Goal: Information Seeking & Learning: Check status

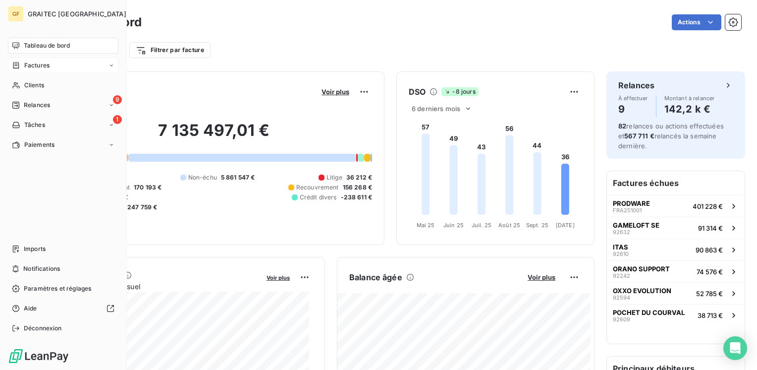
click at [49, 64] on span "Factures" at bounding box center [36, 65] width 25 height 9
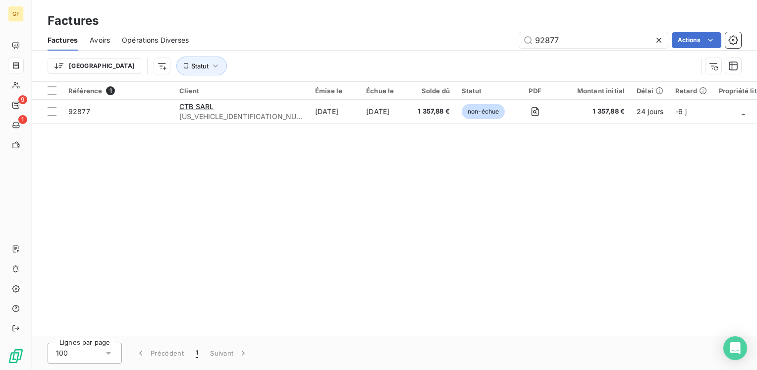
drag, startPoint x: 598, startPoint y: 36, endPoint x: 468, endPoint y: 48, distance: 130.4
click at [468, 48] on div "92877 Actions" at bounding box center [471, 40] width 541 height 16
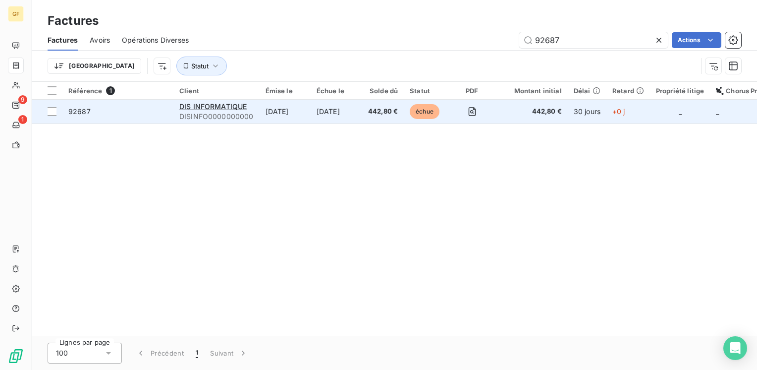
type input "92687"
click at [183, 102] on div "DIS INFORMATIQUE" at bounding box center [216, 107] width 74 height 10
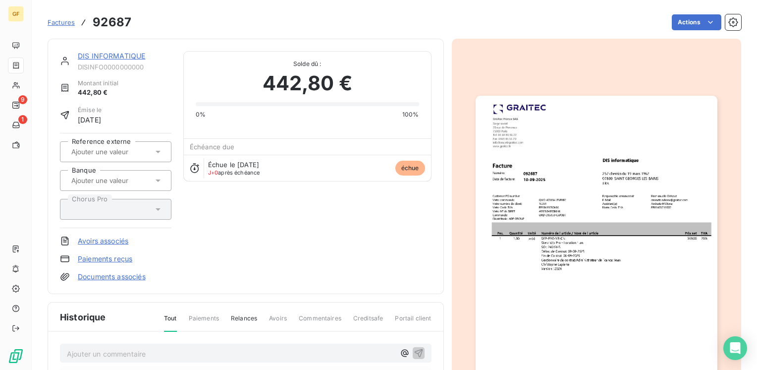
click at [117, 55] on link "DIS INFORMATIQUE" at bounding box center [111, 56] width 67 height 8
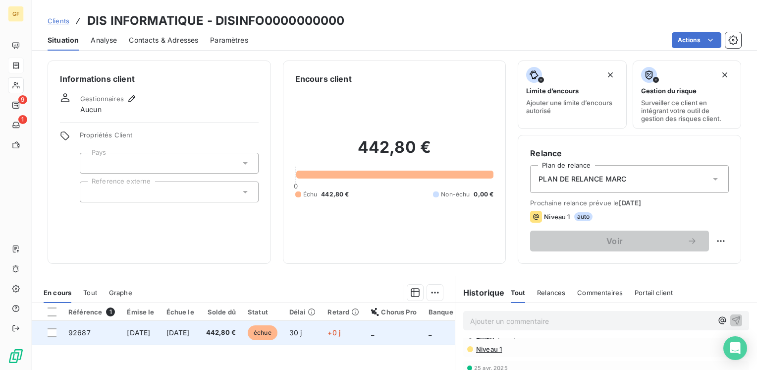
click at [188, 332] on span "[DATE]" at bounding box center [177, 332] width 23 height 8
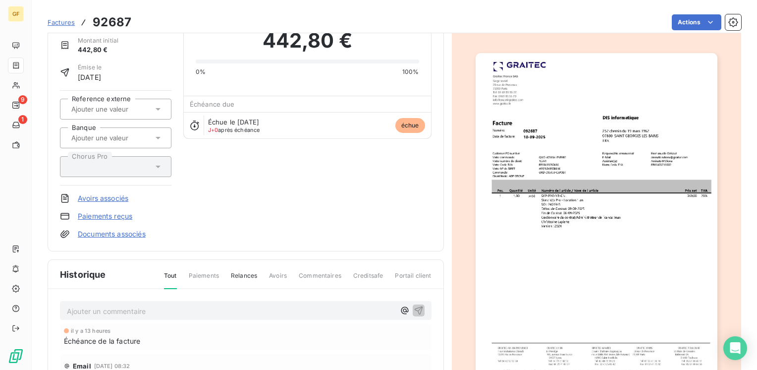
scroll to position [99, 0]
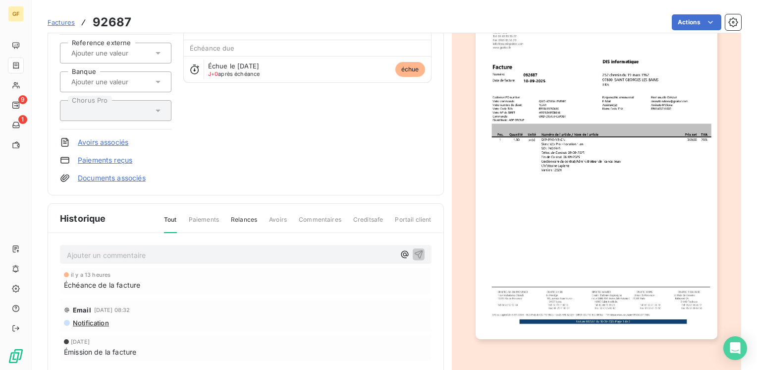
click at [121, 254] on p "Ajouter un commentaire ﻿" at bounding box center [231, 255] width 328 height 12
click at [129, 257] on p "RETOUR CLIENT → AVIS DE PAIEMENT" at bounding box center [231, 254] width 328 height 11
click at [131, 251] on span "RETOUR CLIENT →RECE AVIS DE PAIEMENT" at bounding box center [141, 254] width 149 height 8
click at [194, 250] on span "RETOUR CLIENT →AVIS DE PAIEMENT" at bounding box center [131, 254] width 129 height 8
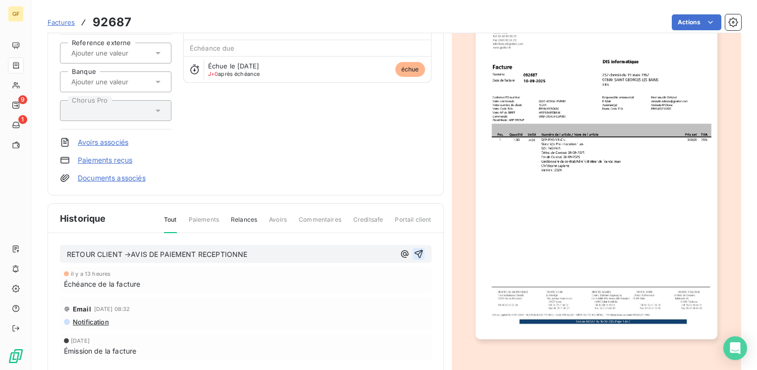
click at [414, 250] on icon "button" at bounding box center [419, 254] width 10 height 10
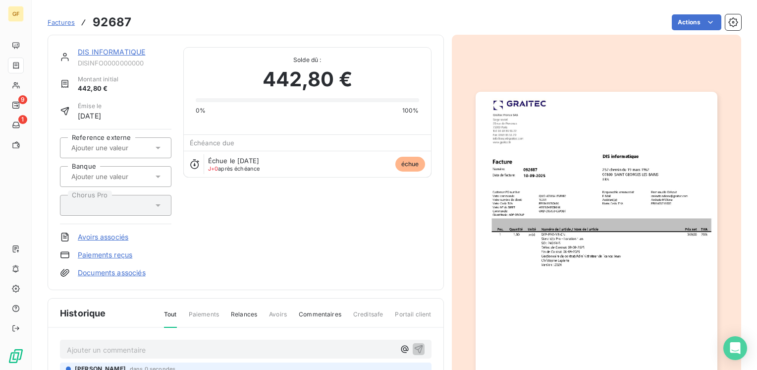
scroll to position [0, 0]
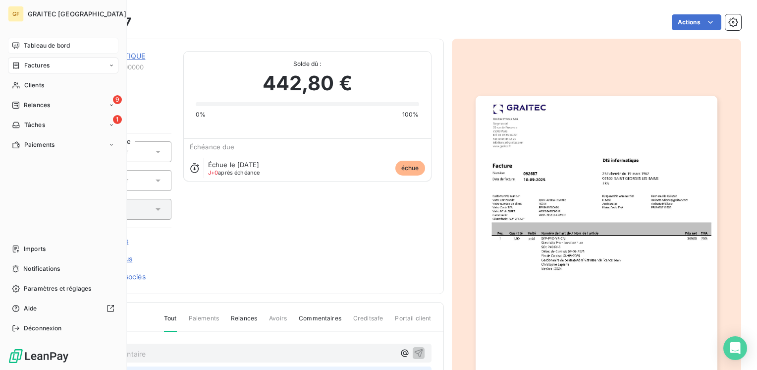
click at [41, 43] on span "Tableau de bord" at bounding box center [47, 45] width 46 height 9
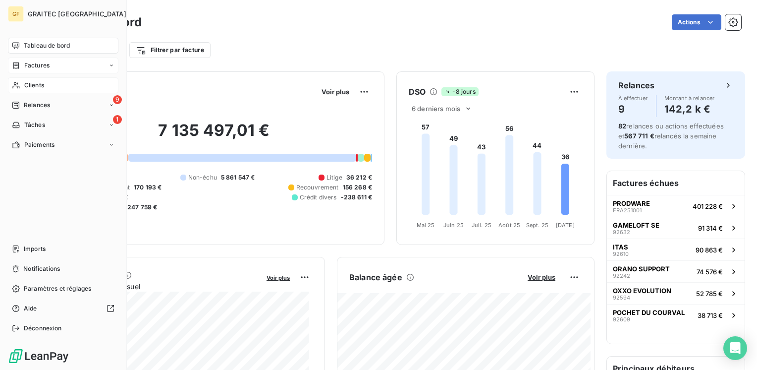
click at [35, 83] on span "Clients" at bounding box center [34, 85] width 20 height 9
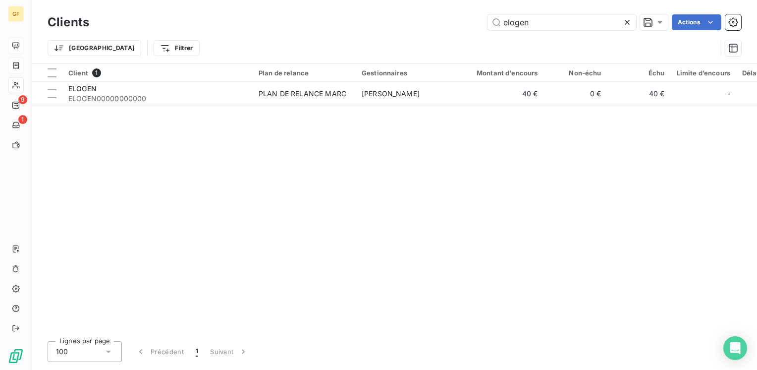
drag, startPoint x: 507, startPoint y: 19, endPoint x: 263, endPoint y: 27, distance: 244.9
click at [226, 38] on div "Clients elogen Actions Trier Filtrer" at bounding box center [395, 38] width 694 height 52
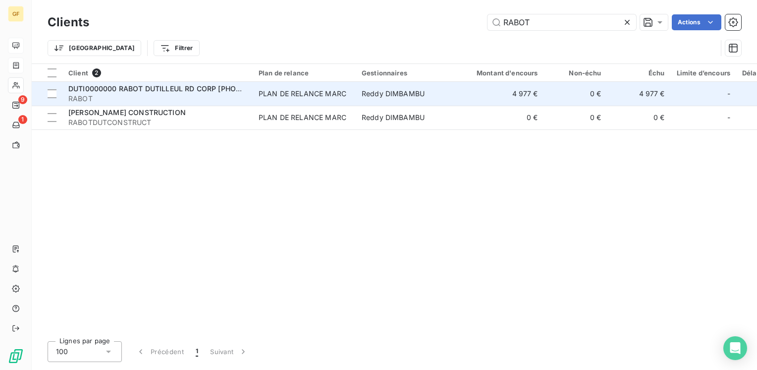
type input "RABOT"
click at [245, 104] on td "DUTI0000000 RABOT DUTILLEUL RD CORP [PHONE_NUMBER] RABOT" at bounding box center [157, 94] width 190 height 24
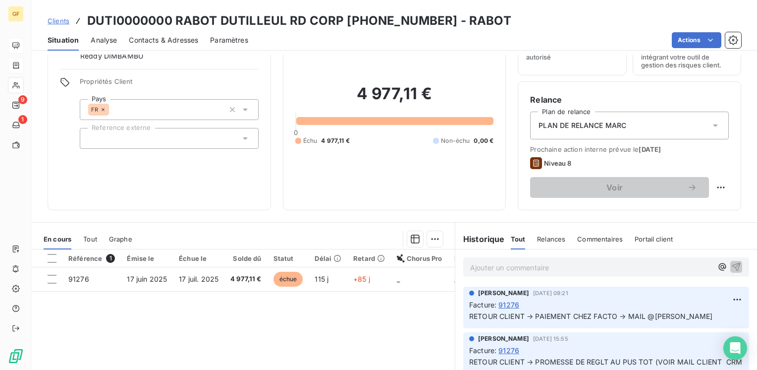
scroll to position [99, 0]
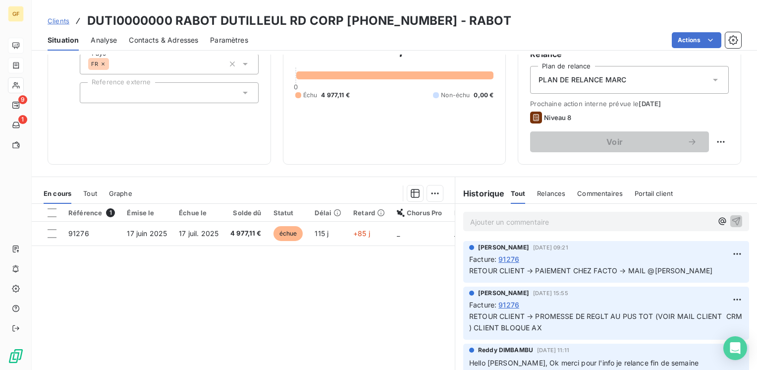
click at [172, 39] on span "Contacts & Adresses" at bounding box center [163, 40] width 69 height 10
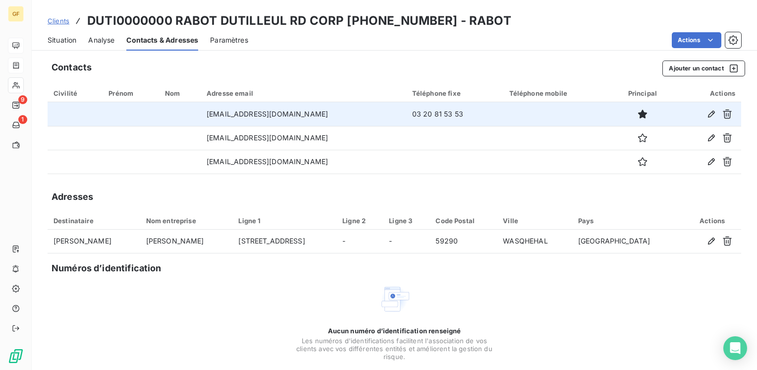
drag, startPoint x: 341, startPoint y: 112, endPoint x: 197, endPoint y: 114, distance: 144.2
click at [201, 114] on td "[EMAIL_ADDRESS][DOMAIN_NAME]" at bounding box center [304, 114] width 206 height 24
copy td "[EMAIL_ADDRESS][DOMAIN_NAME]"
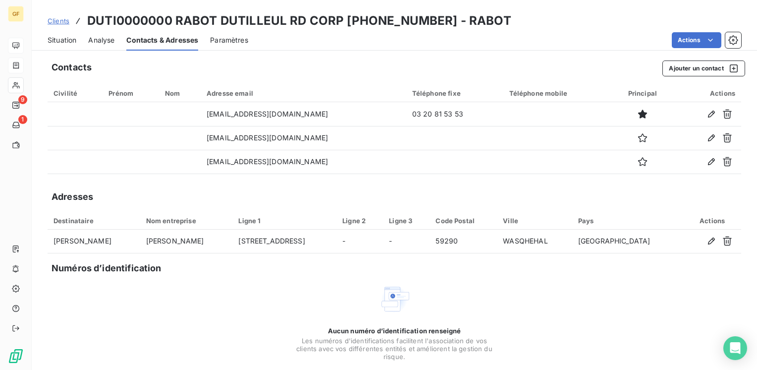
click at [56, 41] on span "Situation" at bounding box center [62, 40] width 29 height 10
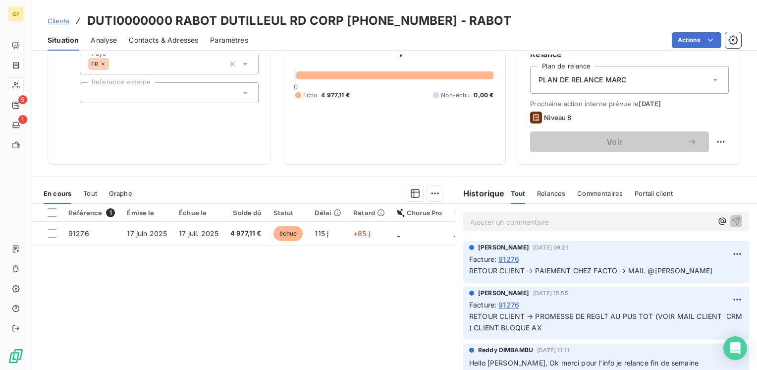
scroll to position [0, 0]
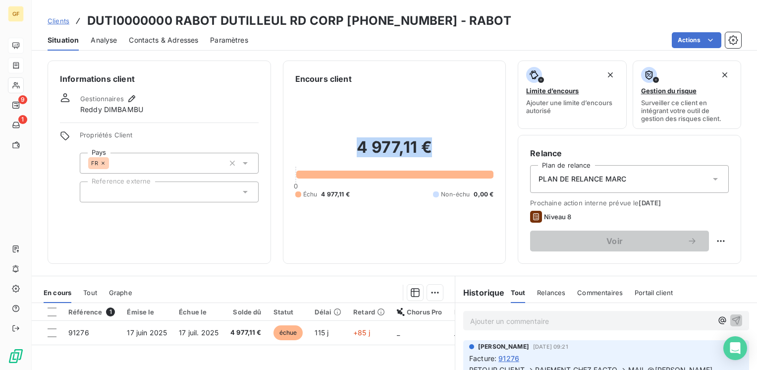
drag, startPoint x: 432, startPoint y: 142, endPoint x: 341, endPoint y: 145, distance: 91.2
click at [341, 145] on h2 "4 977,11 €" at bounding box center [394, 152] width 199 height 30
copy h2 "4 977,11 €"
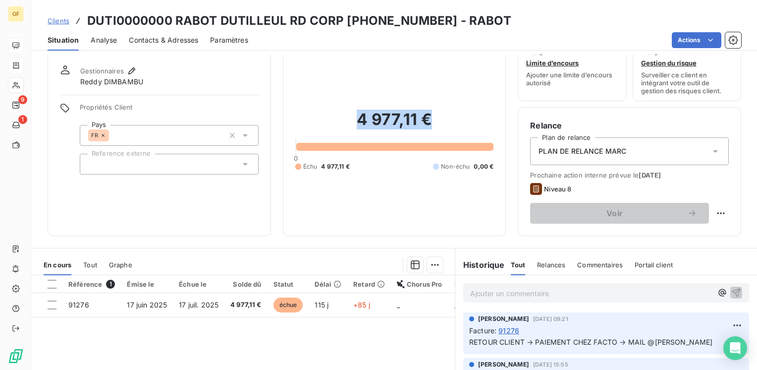
scroll to position [50, 0]
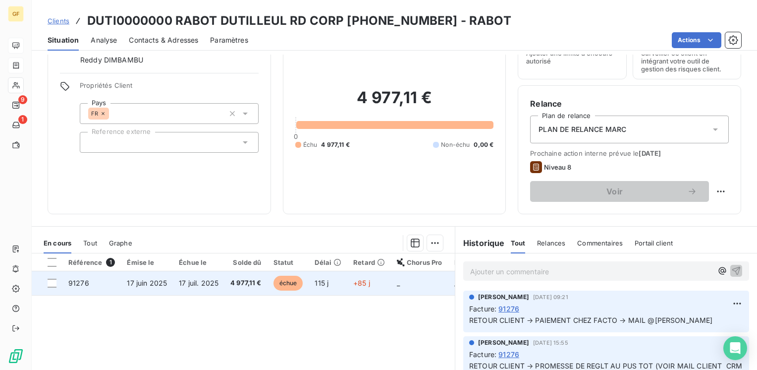
click at [239, 279] on span "4 977,11 €" at bounding box center [245, 283] width 31 height 10
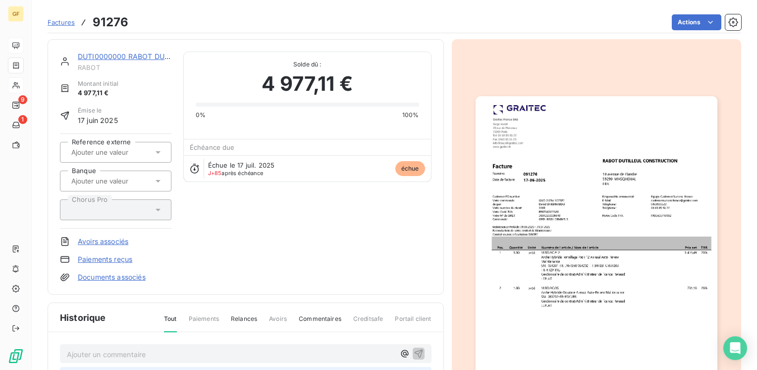
scroll to position [99, 0]
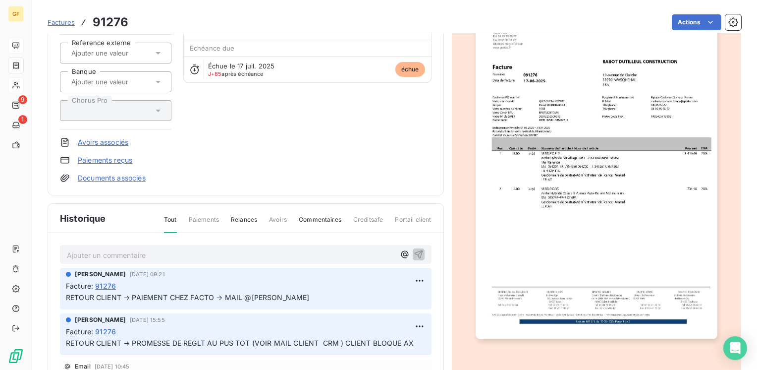
click at [156, 254] on p "Ajouter un commentaire ﻿" at bounding box center [231, 255] width 328 height 12
click at [155, 254] on p "Ajouter un commentaire ﻿" at bounding box center [231, 255] width 328 height 12
click at [414, 252] on icon "button" at bounding box center [419, 254] width 10 height 10
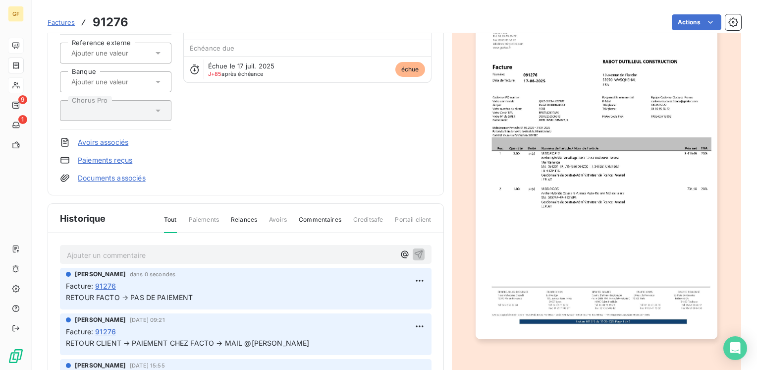
click at [143, 256] on p "Ajouter un commentaire ﻿" at bounding box center [231, 255] width 328 height 12
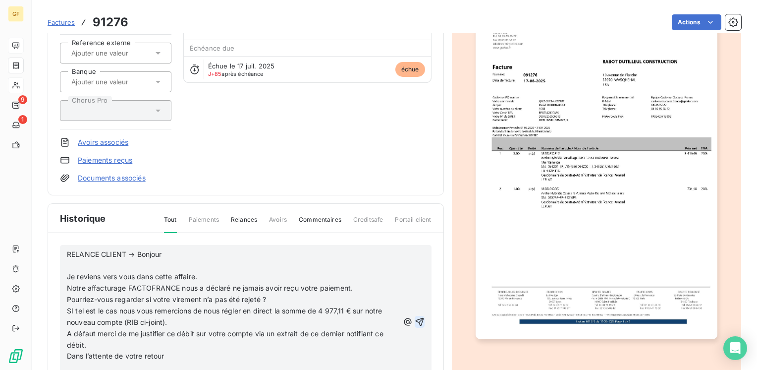
click at [215, 253] on p "RELANCE CLIENT → Bonjour" at bounding box center [233, 254] width 332 height 11
click at [163, 252] on span "RELANCE CLIENT → Bonjour?" at bounding box center [116, 254] width 99 height 8
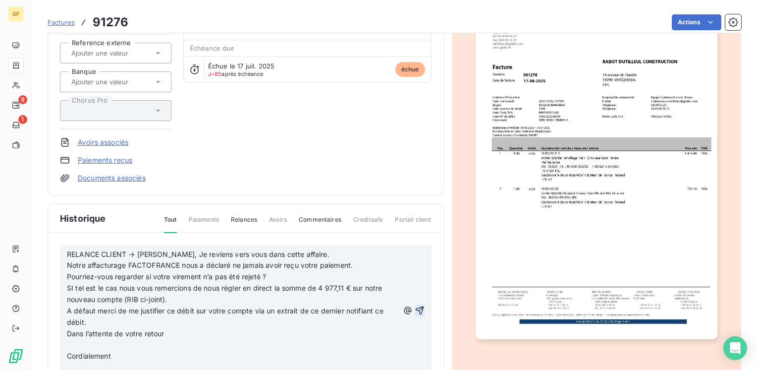
click at [303, 251] on p "RELANCE CLIENT → [PERSON_NAME], Je reviens vers vous dans cette affaire." at bounding box center [233, 254] width 332 height 11
click at [309, 261] on p "RELANCE CLIENT → [PERSON_NAME], Je reviens vers vous dans cette affaire. Notre …" at bounding box center [233, 260] width 332 height 23
click at [200, 277] on p "RELANCE CLIENT → [PERSON_NAME], Je reviens vers vous dans cette affaire. Notre …" at bounding box center [233, 266] width 332 height 34
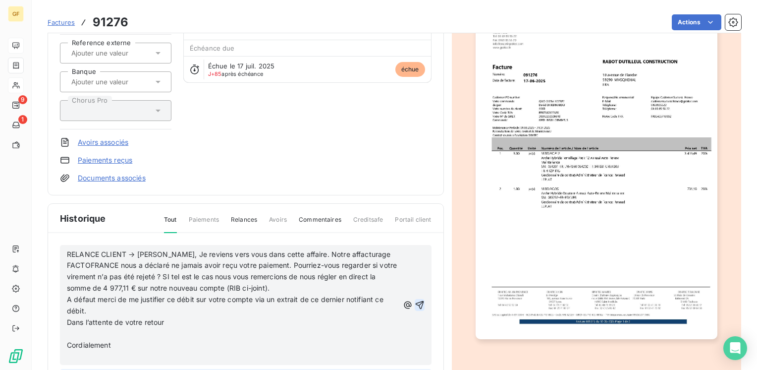
click at [304, 286] on span "RELANCE CLIENT → [PERSON_NAME], Je reviens vers vous dans cette affaire. Notre …" at bounding box center [233, 271] width 332 height 43
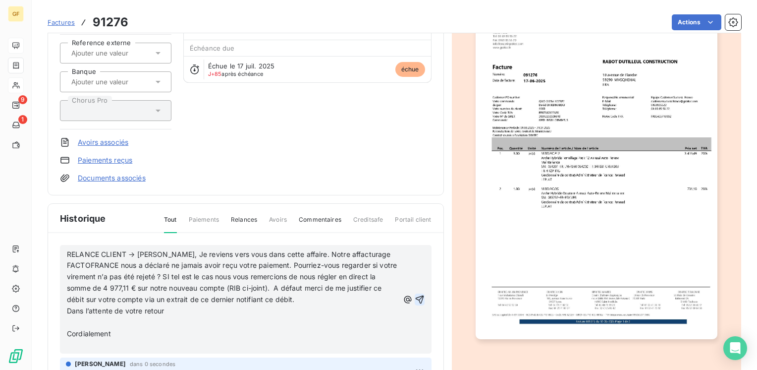
click at [173, 306] on p "Dans l’attente de votre retour" at bounding box center [233, 310] width 332 height 11
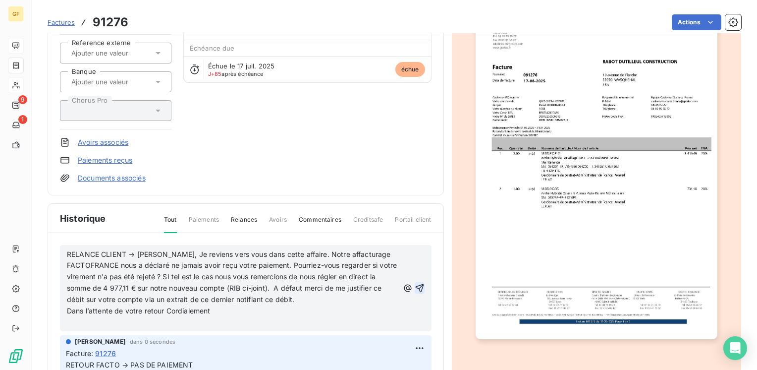
click at [415, 283] on icon "button" at bounding box center [419, 287] width 8 height 8
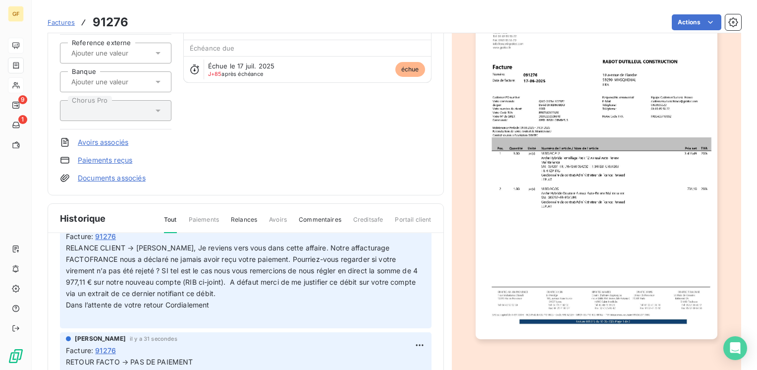
scroll to position [0, 0]
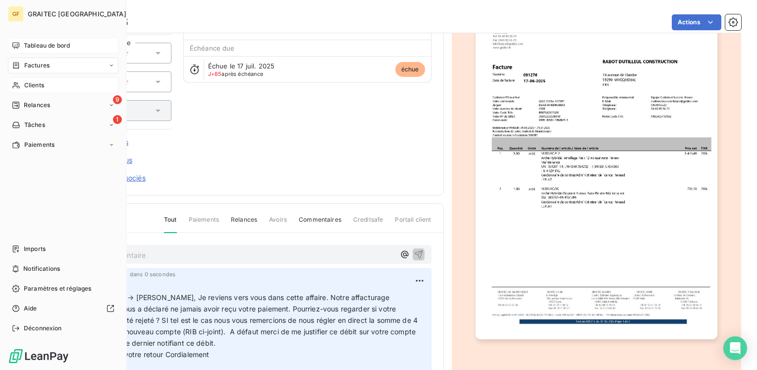
click at [38, 47] on span "Tableau de bord" at bounding box center [47, 45] width 46 height 9
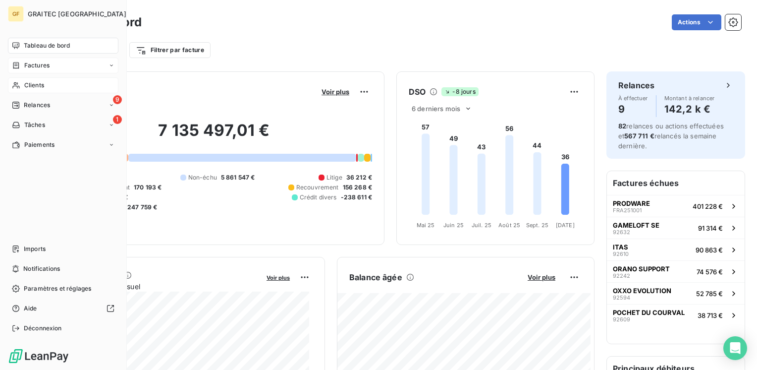
click at [36, 85] on span "Clients" at bounding box center [34, 85] width 20 height 9
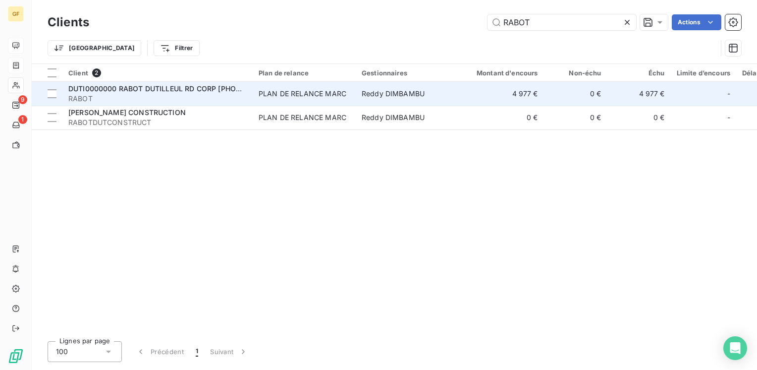
click at [305, 92] on div "PLAN DE RELANCE MARC" at bounding box center [303, 94] width 88 height 10
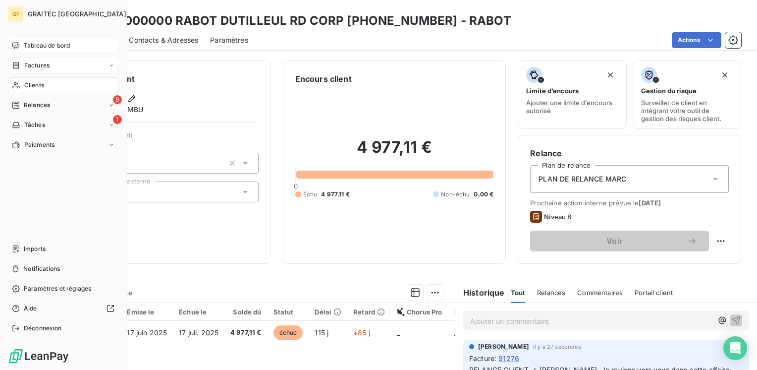
click at [36, 43] on span "Tableau de bord" at bounding box center [47, 45] width 46 height 9
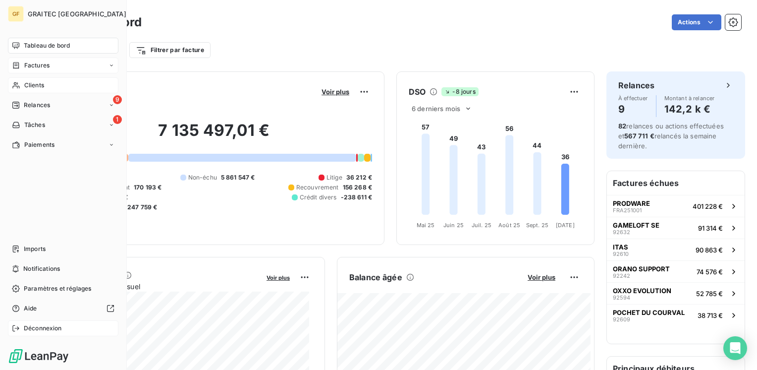
click at [37, 330] on span "Déconnexion" at bounding box center [43, 328] width 38 height 9
